Goal: Transaction & Acquisition: Download file/media

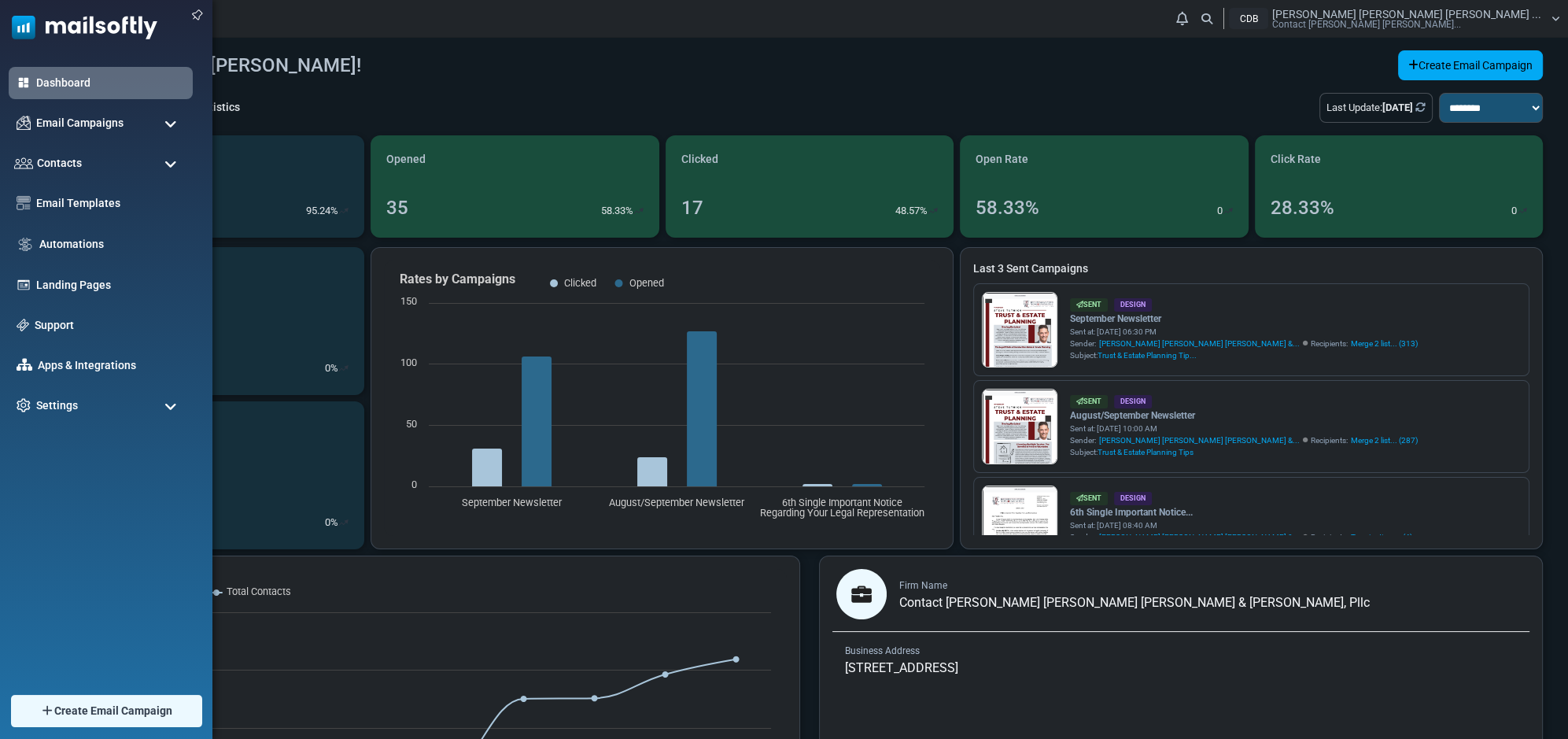
click at [169, 121] on span at bounding box center [171, 125] width 12 height 14
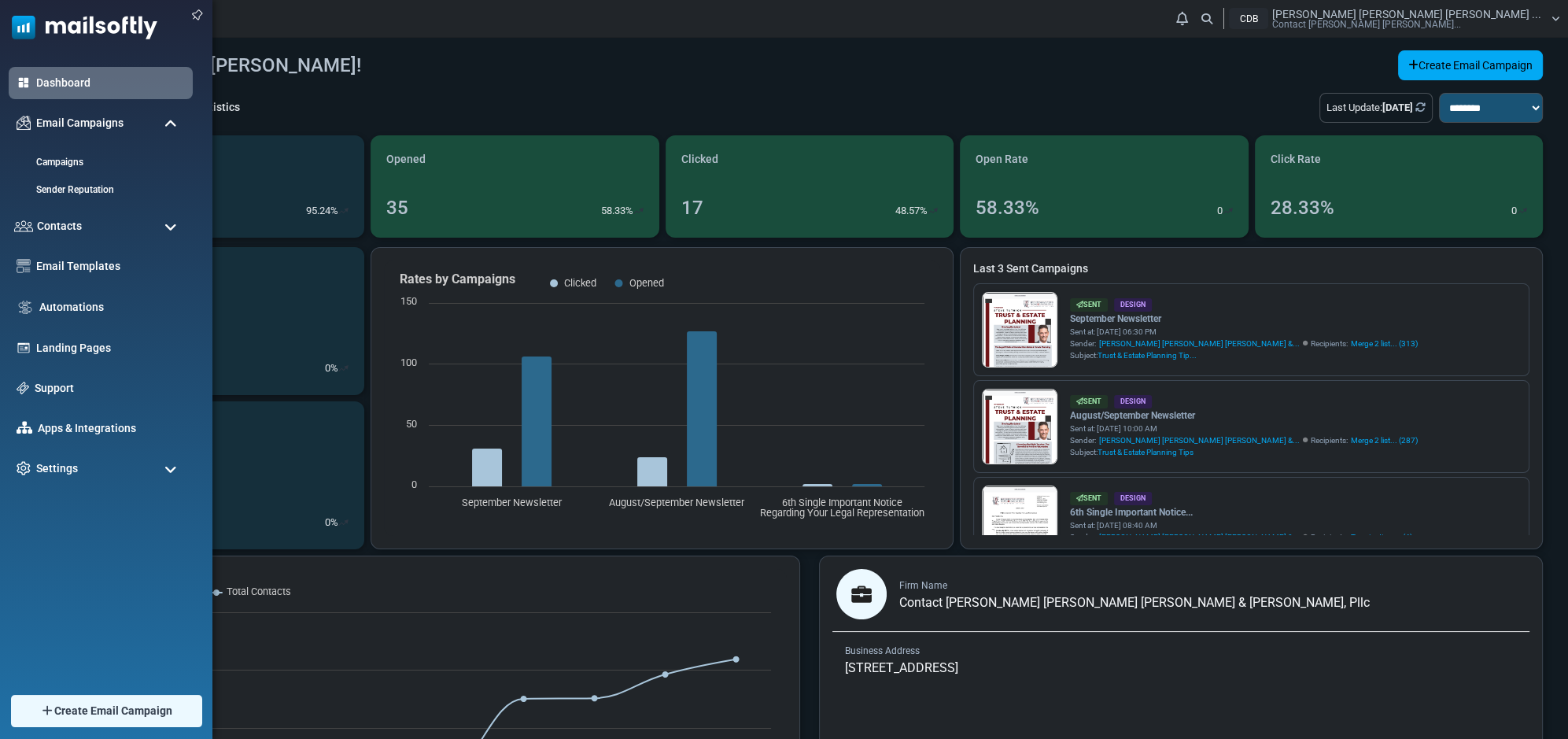
click at [167, 226] on span at bounding box center [171, 227] width 12 height 14
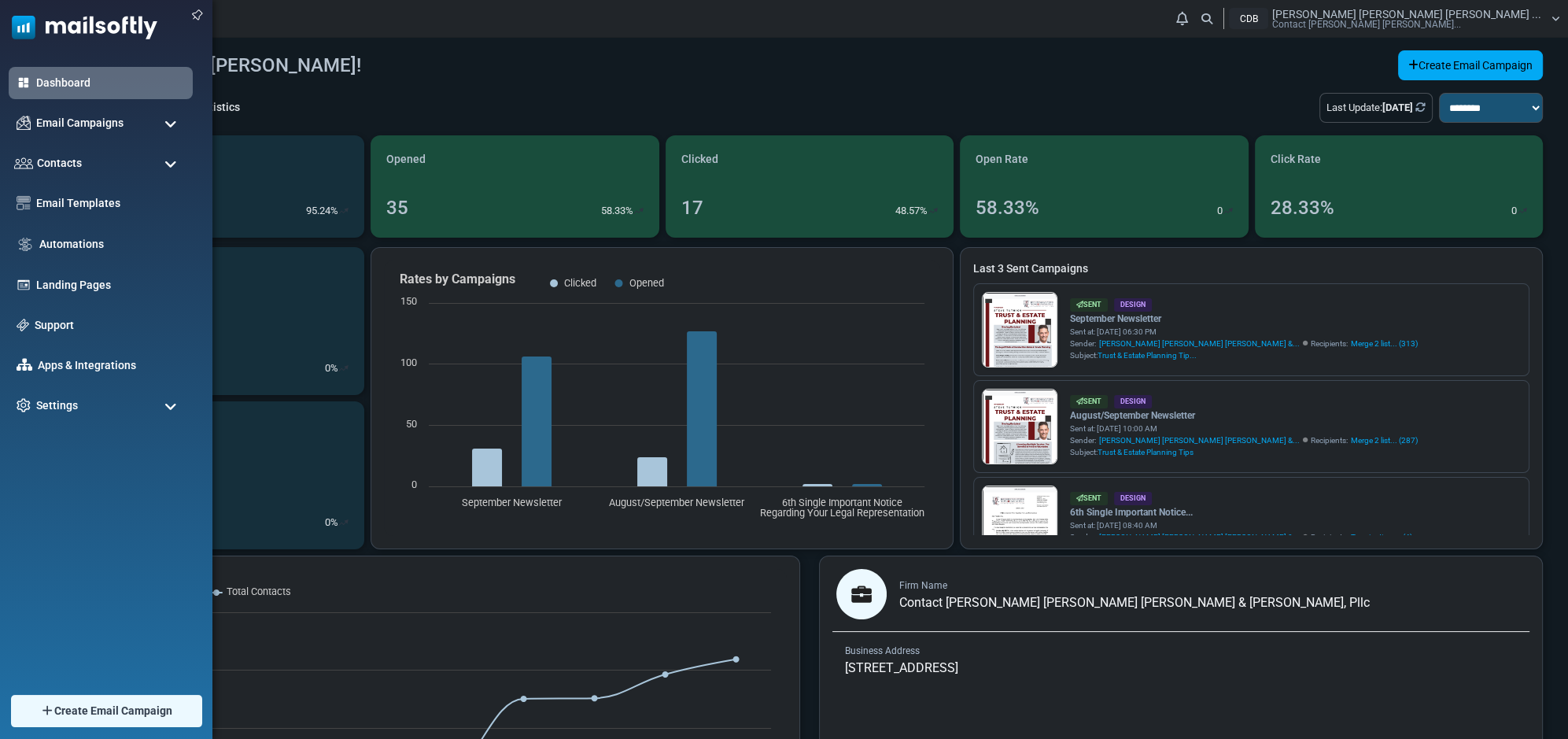
click at [172, 163] on span at bounding box center [171, 165] width 12 height 14
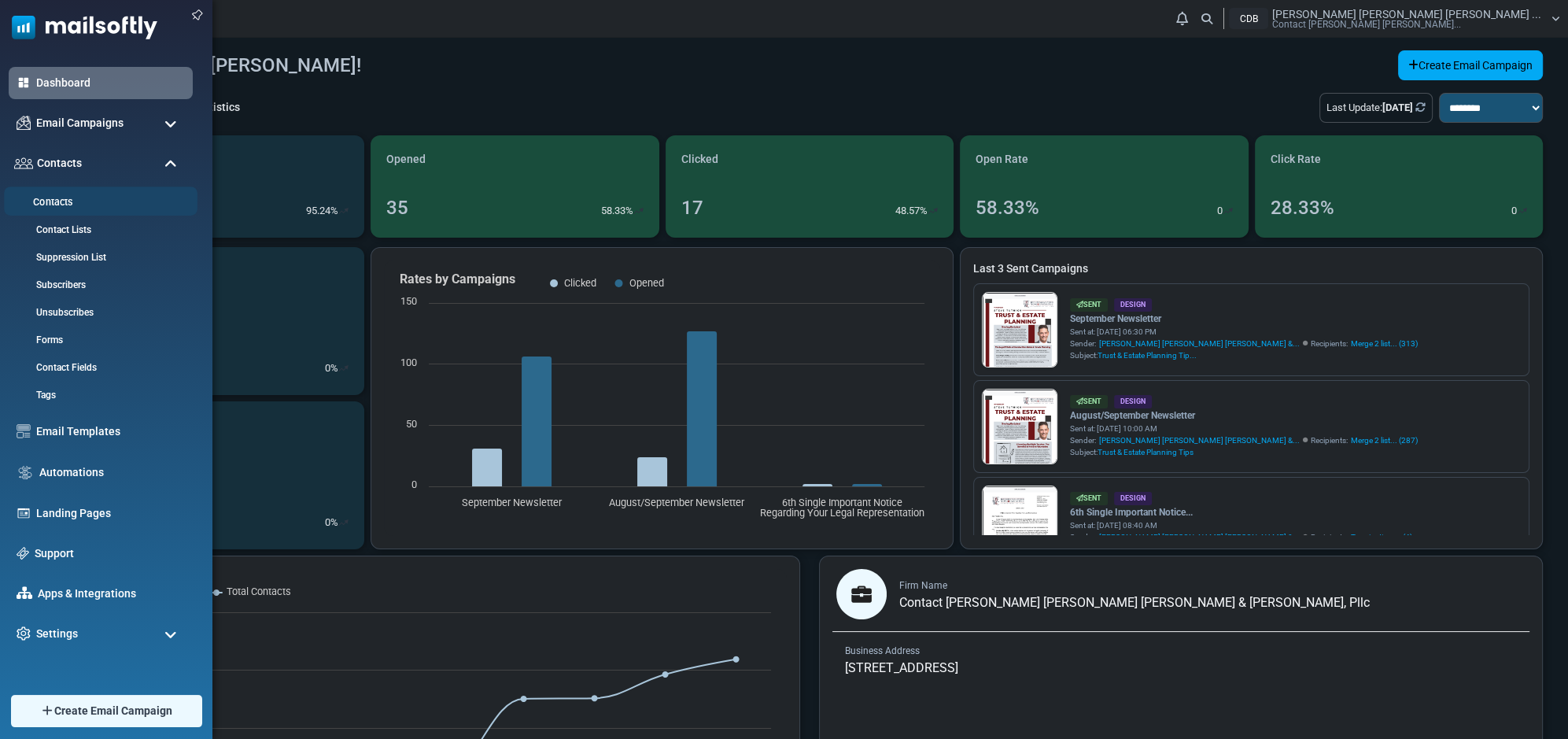
click at [54, 205] on link "Contacts" at bounding box center [98, 202] width 189 height 15
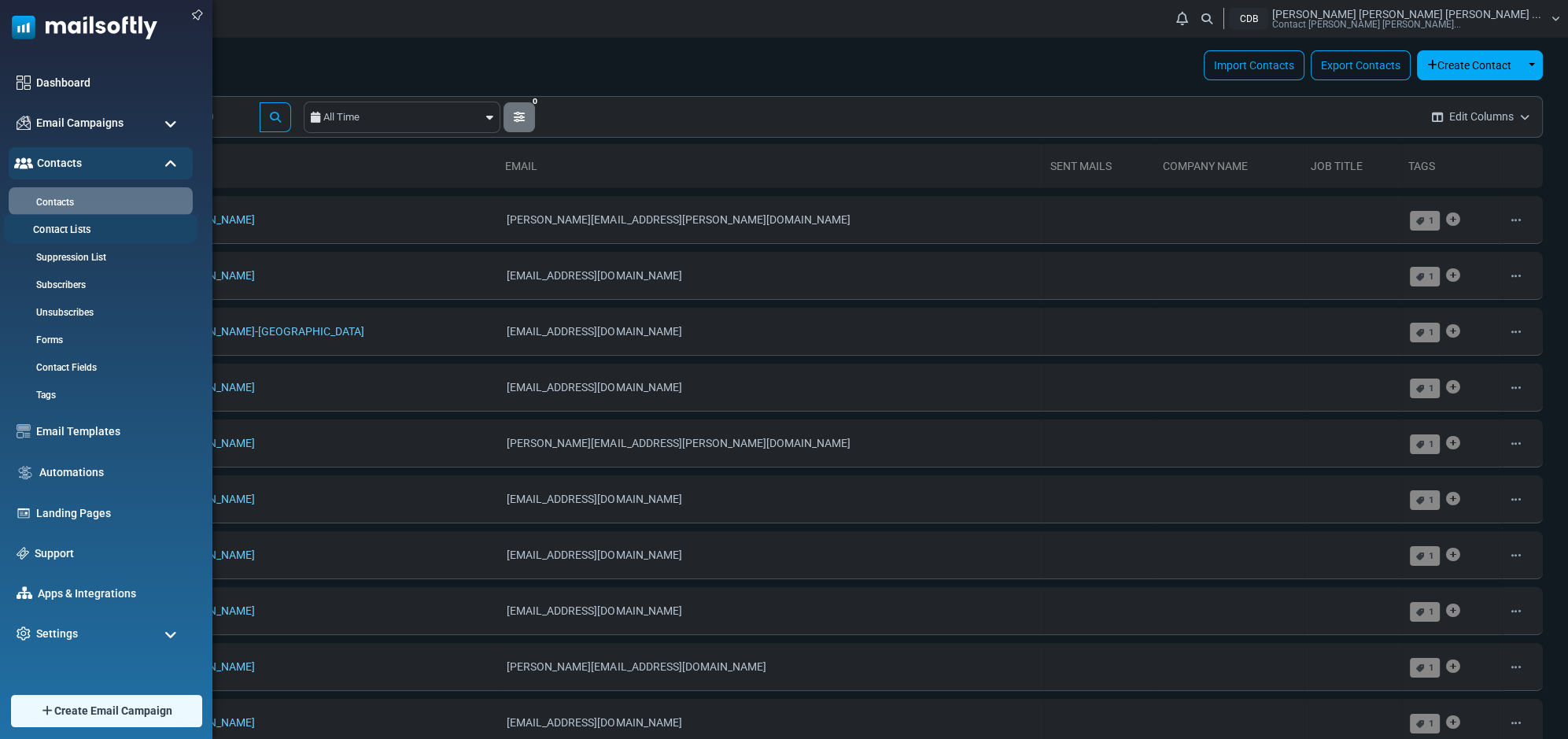
click at [84, 236] on link "Contact Lists" at bounding box center [98, 230] width 189 height 15
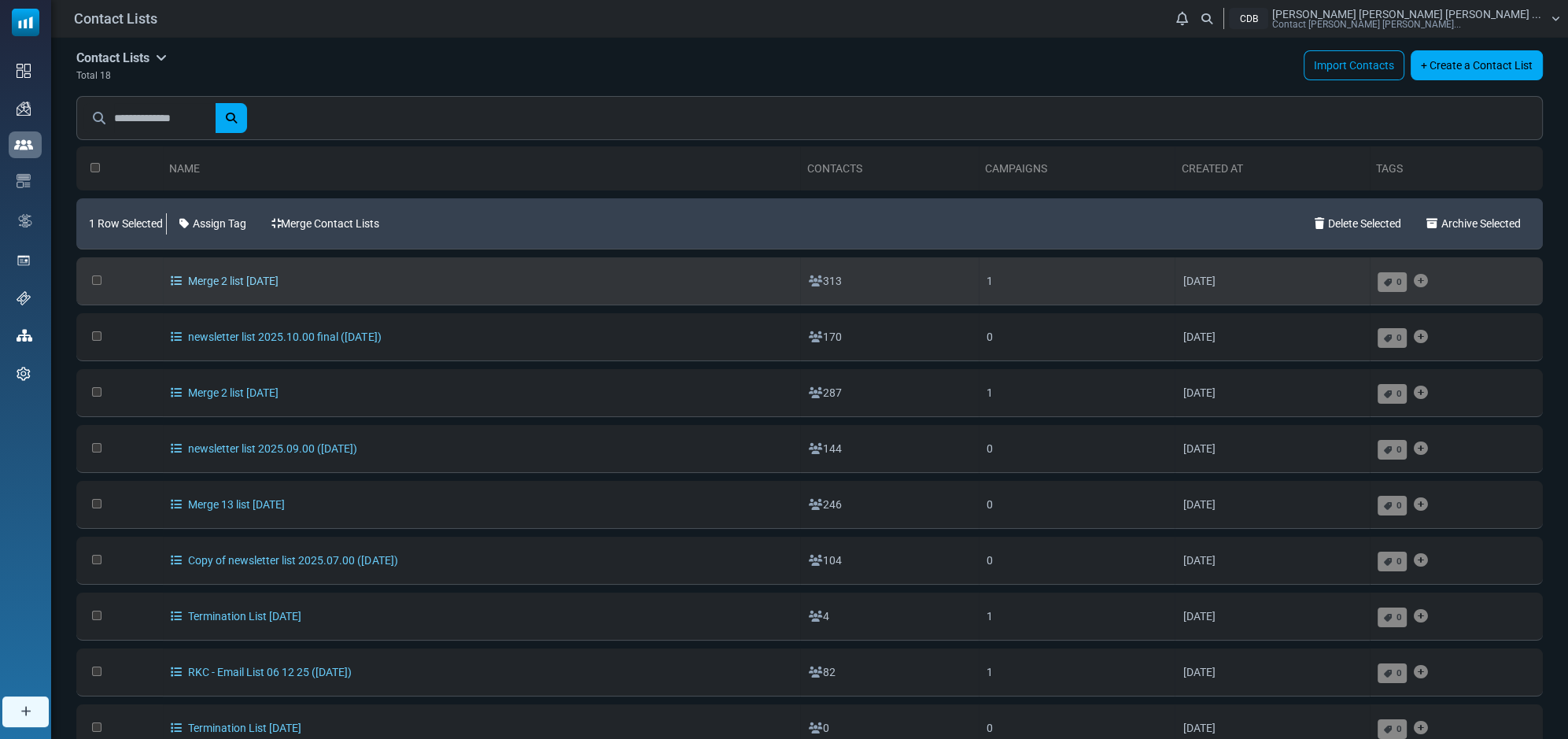
click at [171, 280] on icon at bounding box center [176, 281] width 11 height 11
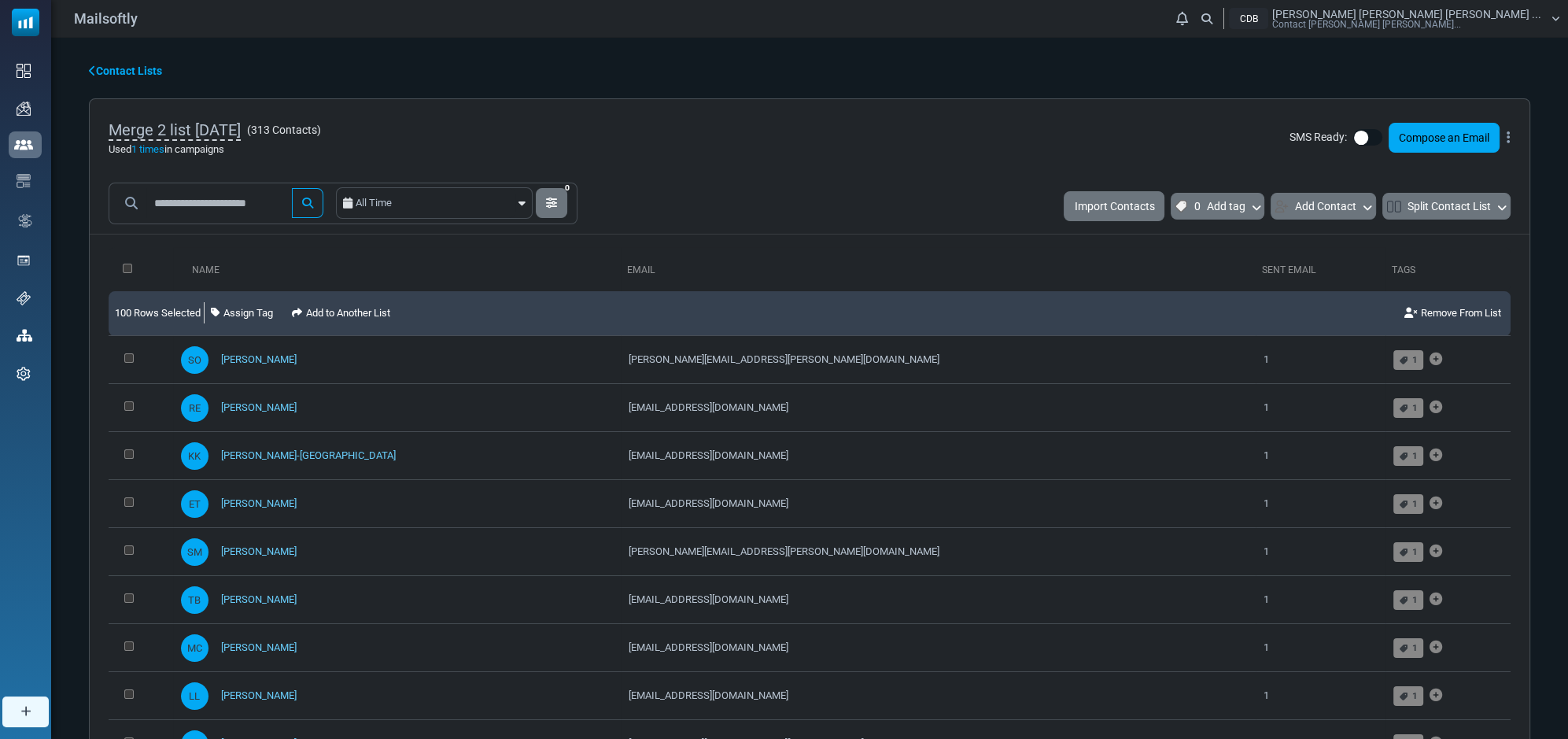
click at [1511, 135] on div "Merge 2 list 2025-09-24 ( 313 Contacts ) Used 1 times in campaigns SMS Ready: C…" at bounding box center [810, 137] width 1440 height 78
click at [1508, 138] on icon at bounding box center [1508, 138] width 4 height 1
click at [97, 66] on link "Contact Lists" at bounding box center [126, 71] width 73 height 17
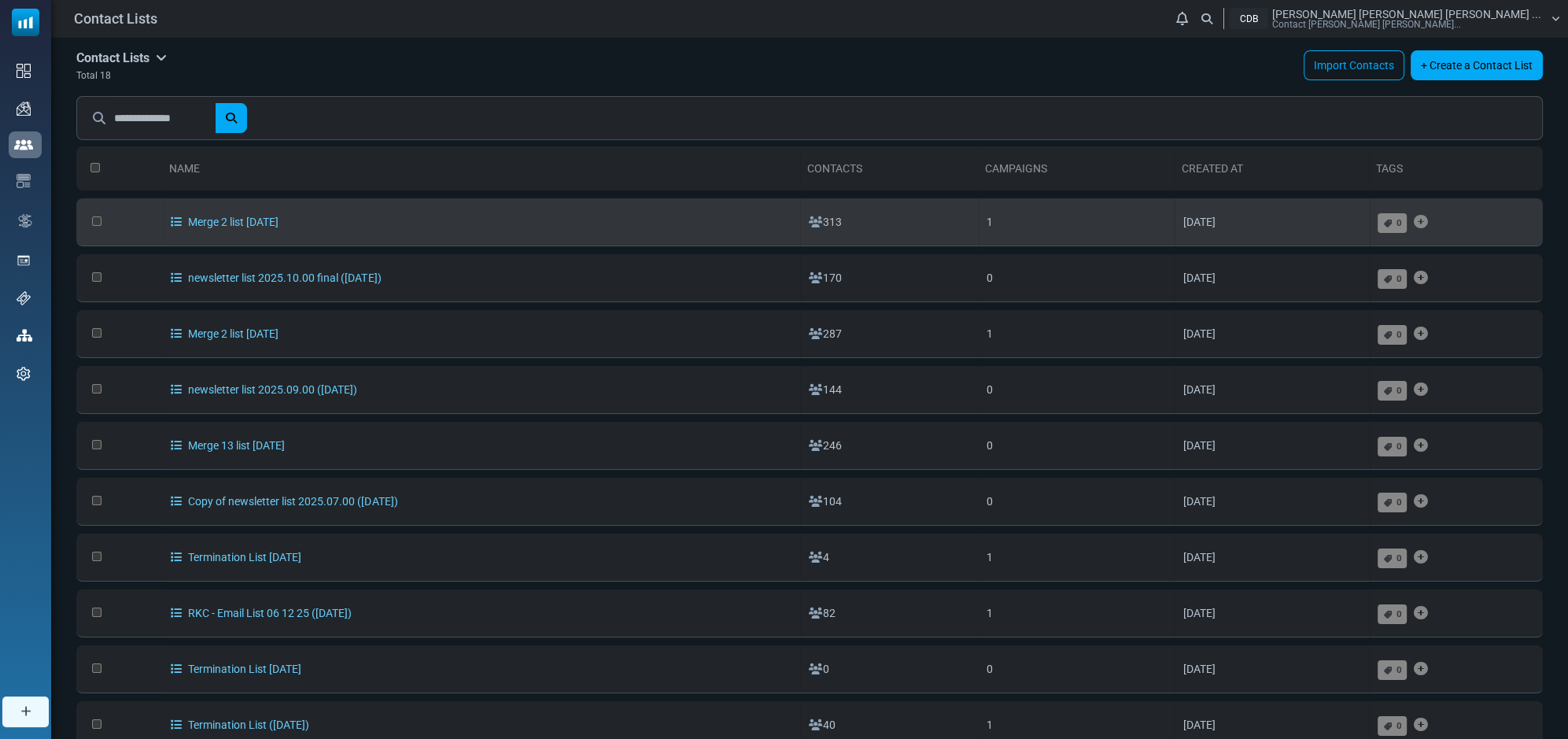
click at [1495, 231] on div "0" at bounding box center [1456, 221] width 158 height 31
click at [257, 218] on link "Merge 2 list [DATE]" at bounding box center [225, 222] width 108 height 12
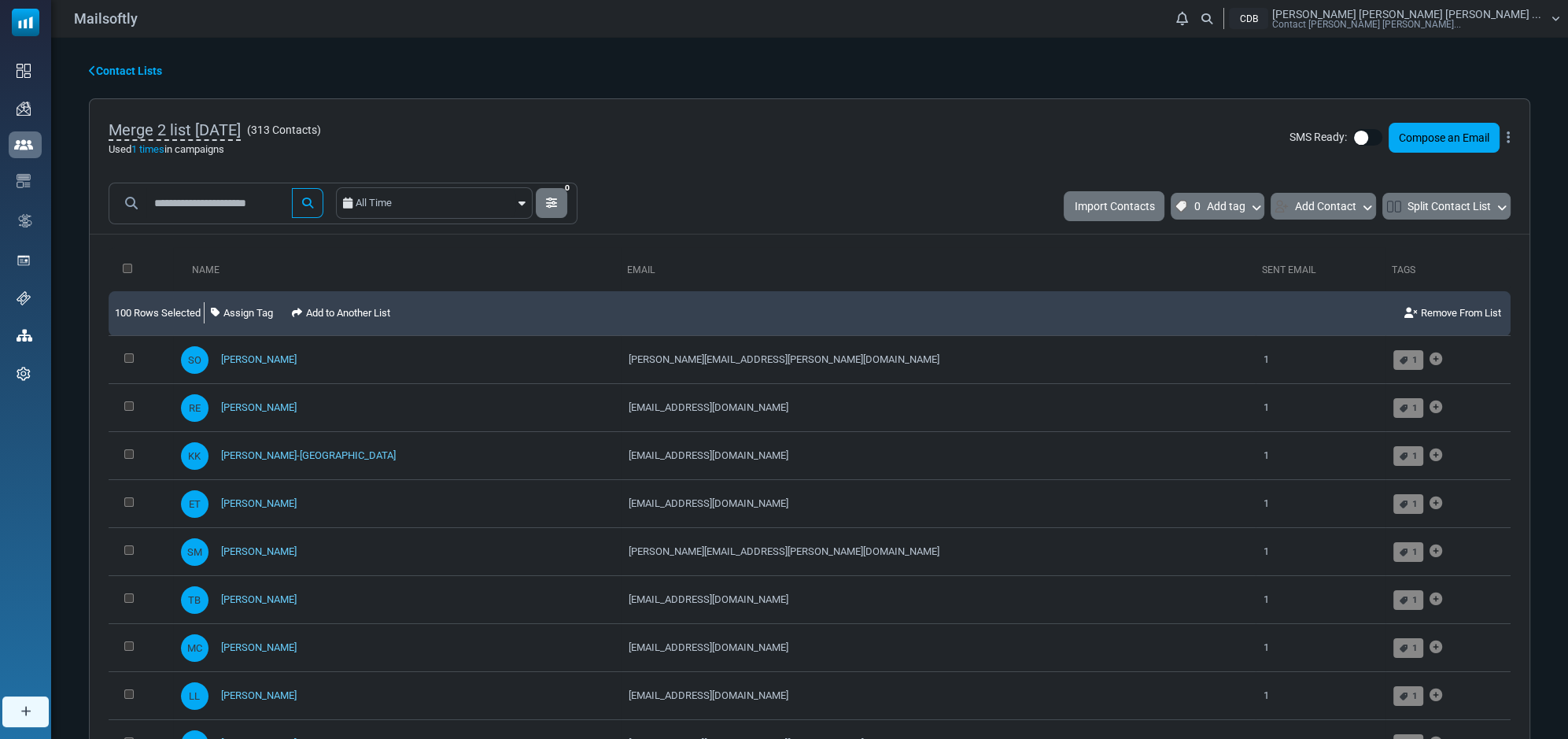
click at [1510, 135] on div "Merge 2 list 2025-09-24 ( 313 Contacts ) Used 1 times in campaigns SMS Ready: C…" at bounding box center [810, 137] width 1440 height 78
click at [1507, 138] on icon at bounding box center [1508, 138] width 4 height 1
click at [1407, 200] on link "Export List" at bounding box center [1433, 201] width 137 height 19
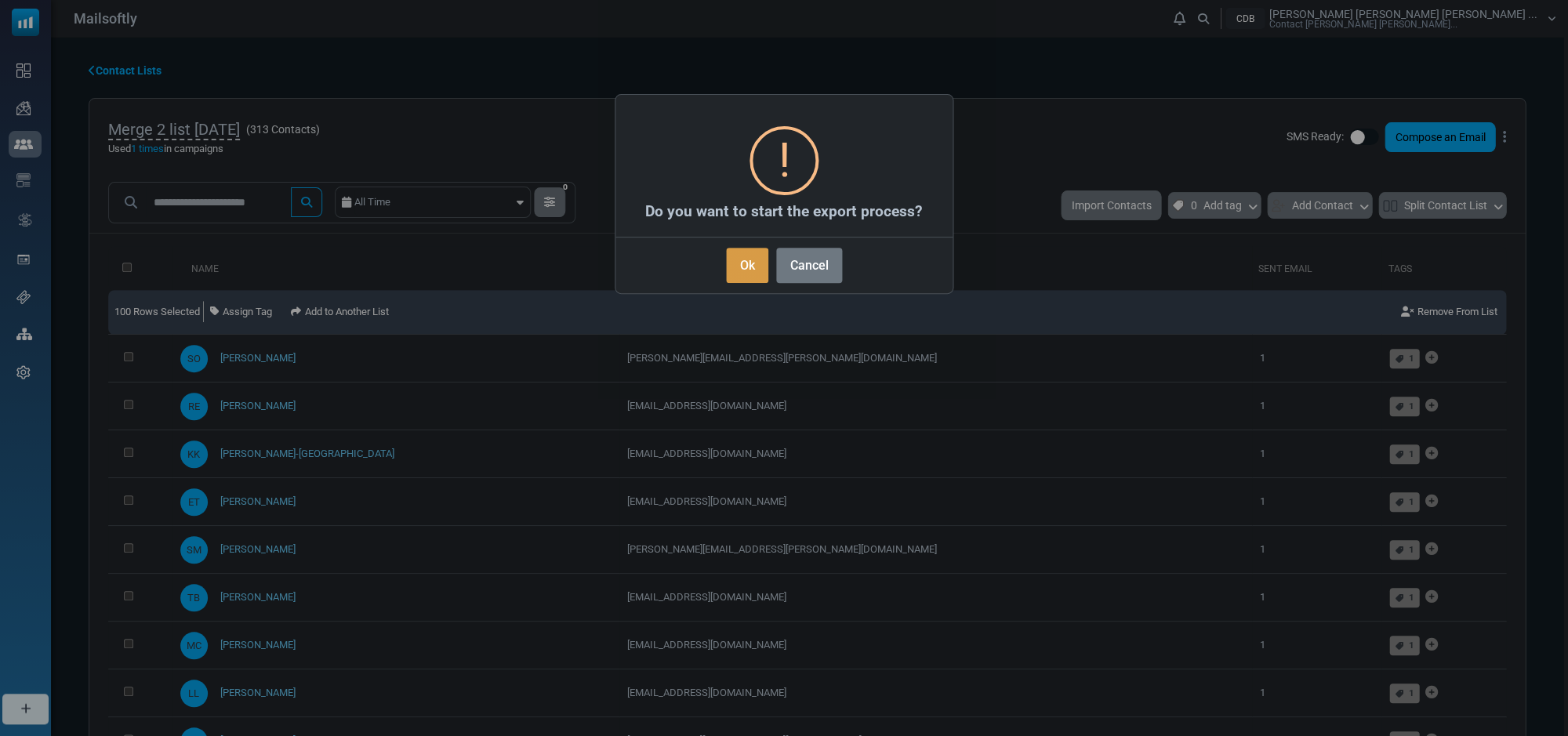
click at [748, 258] on button "Ok" at bounding box center [748, 265] width 43 height 36
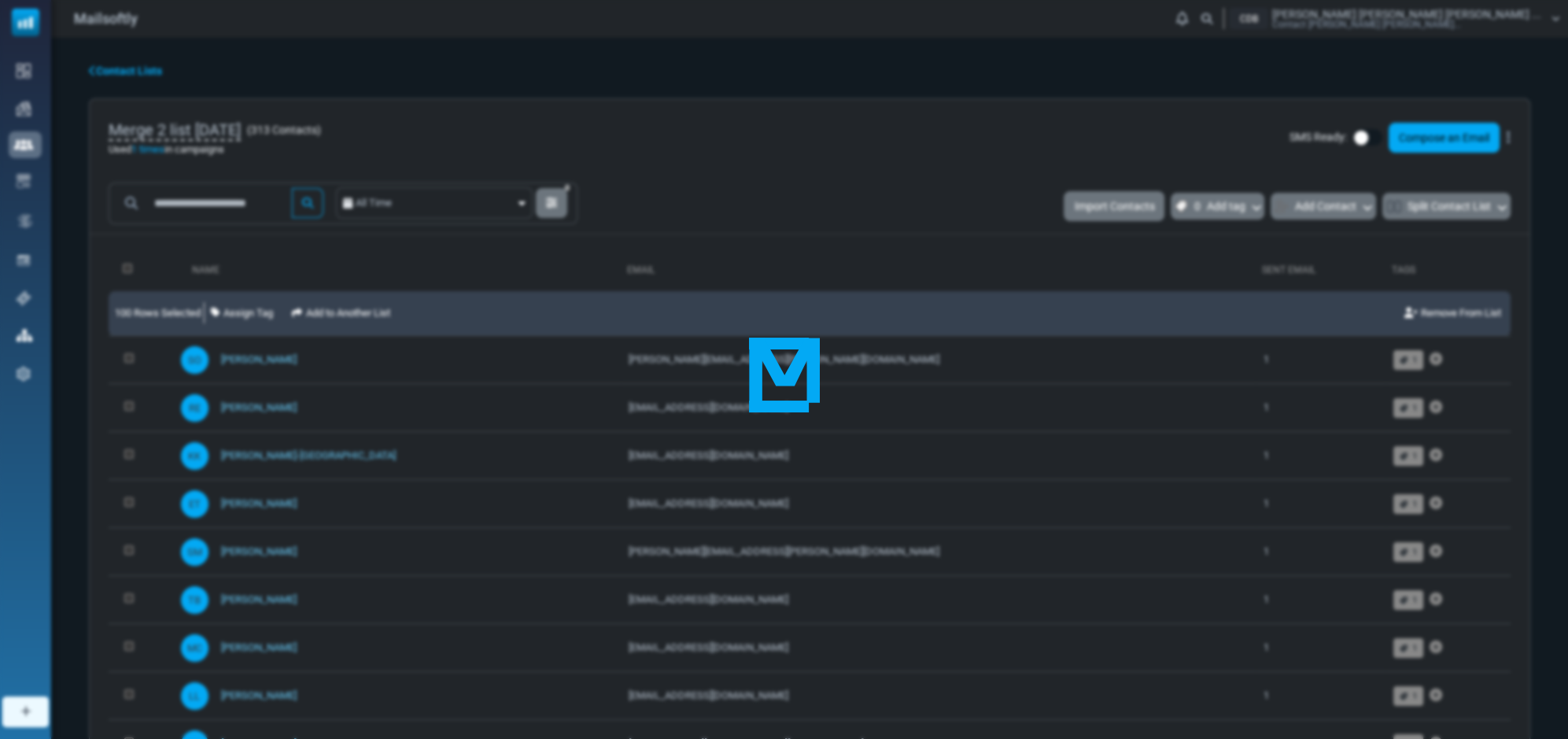
click at [899, 375] on div at bounding box center [784, 369] width 1568 height 739
